Goal: Task Accomplishment & Management: Manage account settings

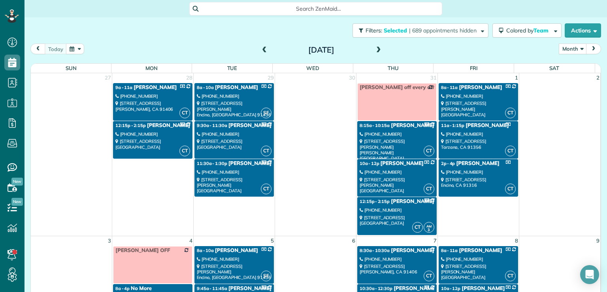
scroll to position [425, 0]
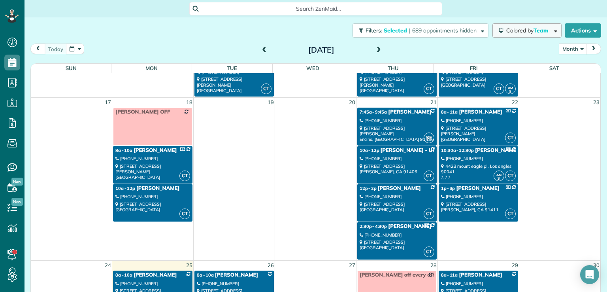
click at [534, 32] on span "Team" at bounding box center [542, 30] width 16 height 7
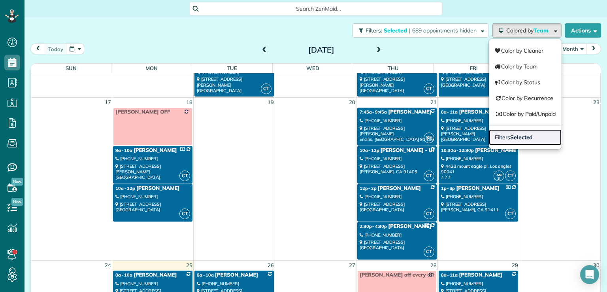
click at [519, 137] on strong "Selected" at bounding box center [521, 137] width 23 height 7
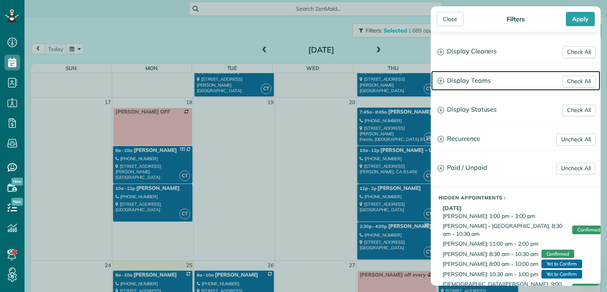
click at [476, 80] on h3 "Display Teams" at bounding box center [515, 81] width 169 height 20
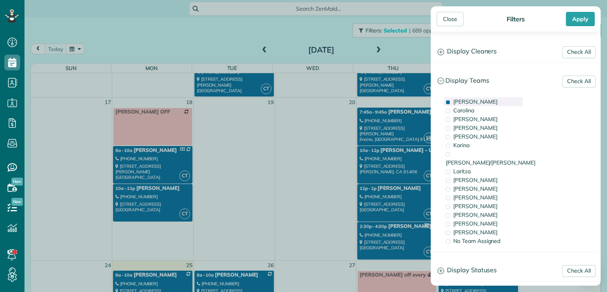
click at [470, 102] on div "[PERSON_NAME]" at bounding box center [483, 101] width 79 height 9
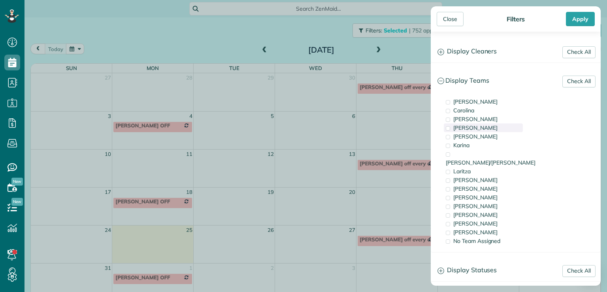
scroll to position [0, 0]
click at [476, 159] on span "[PERSON_NAME]/[PERSON_NAME]" at bounding box center [491, 162] width 90 height 7
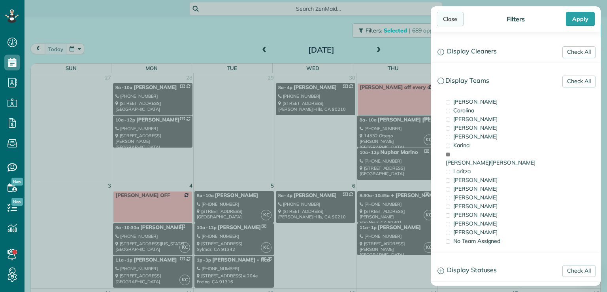
click at [452, 17] on div "Close" at bounding box center [450, 19] width 27 height 14
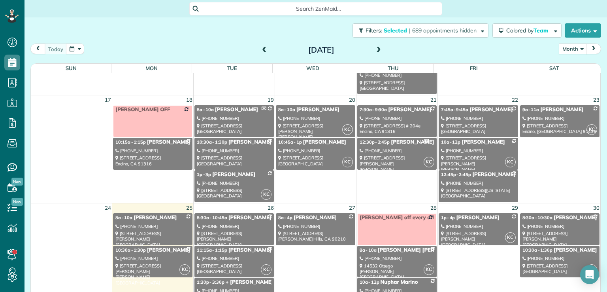
scroll to position [336, 0]
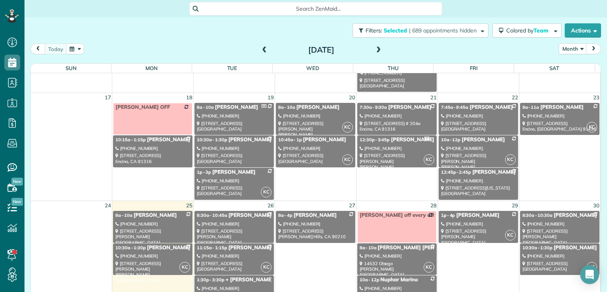
click at [481, 149] on div "[PHONE_NUMBER]" at bounding box center [478, 148] width 75 height 6
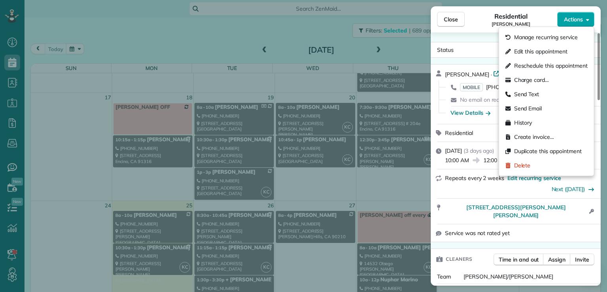
click at [569, 22] on span "Actions" at bounding box center [573, 19] width 19 height 8
click at [547, 47] on span "Edit this appointment" at bounding box center [540, 51] width 53 height 8
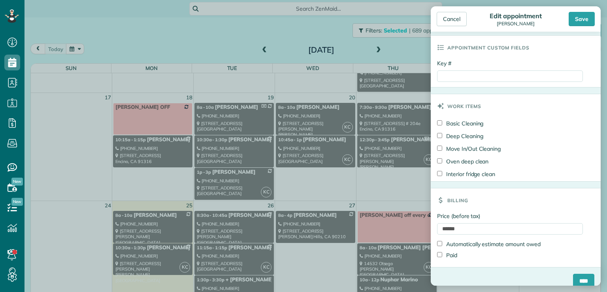
scroll to position [369, 0]
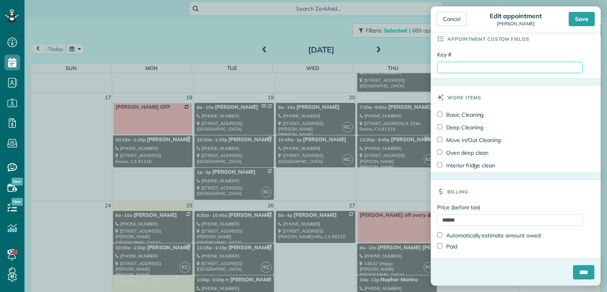
click at [447, 67] on input "Key #" at bounding box center [510, 67] width 146 height 11
type input "*********"
click at [577, 275] on input "****" at bounding box center [583, 272] width 21 height 14
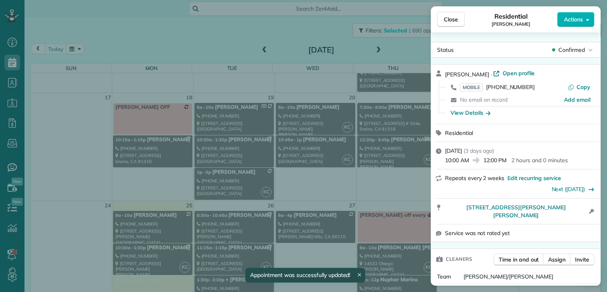
scroll to position [336, 0]
click at [446, 19] on span "Close" at bounding box center [451, 19] width 14 height 8
